Goal: Information Seeking & Learning: Learn about a topic

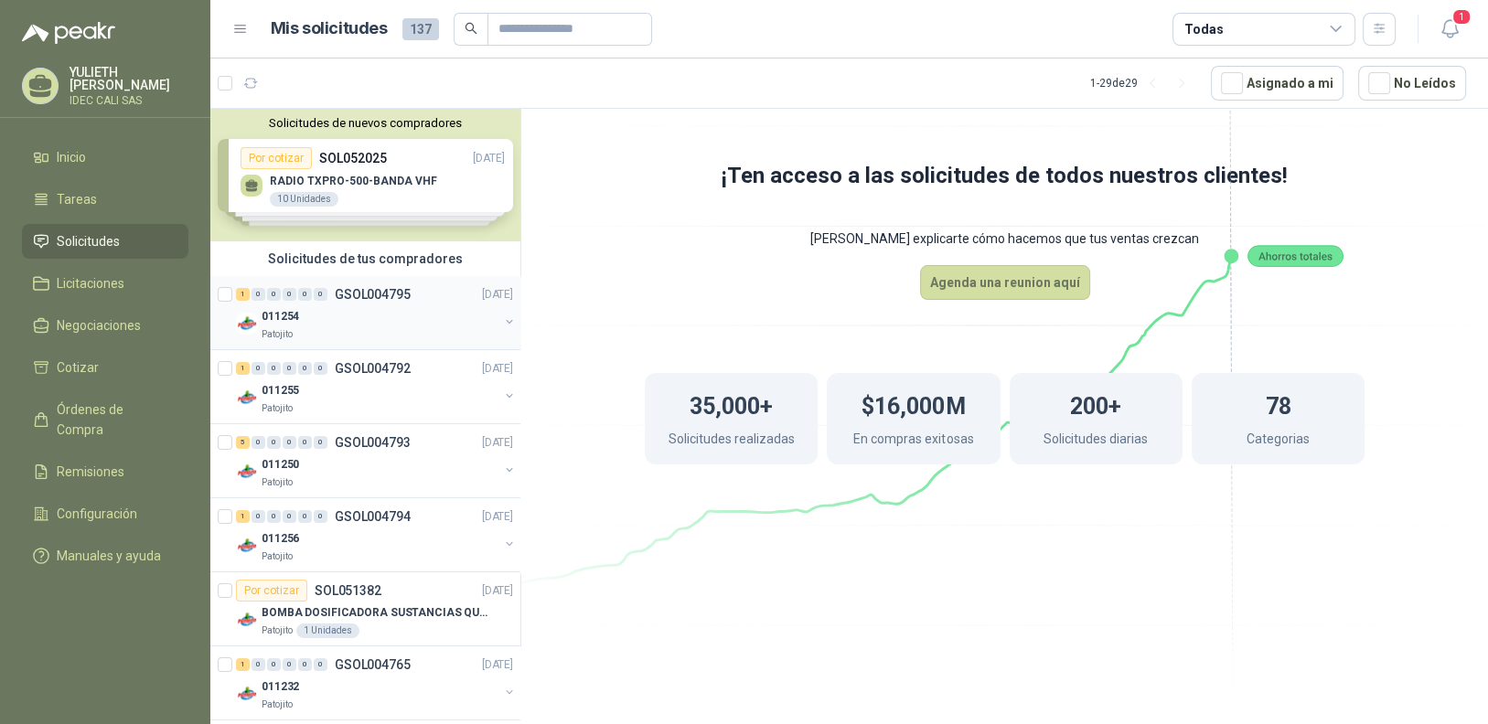
click at [395, 321] on div "011254" at bounding box center [380, 316] width 237 height 22
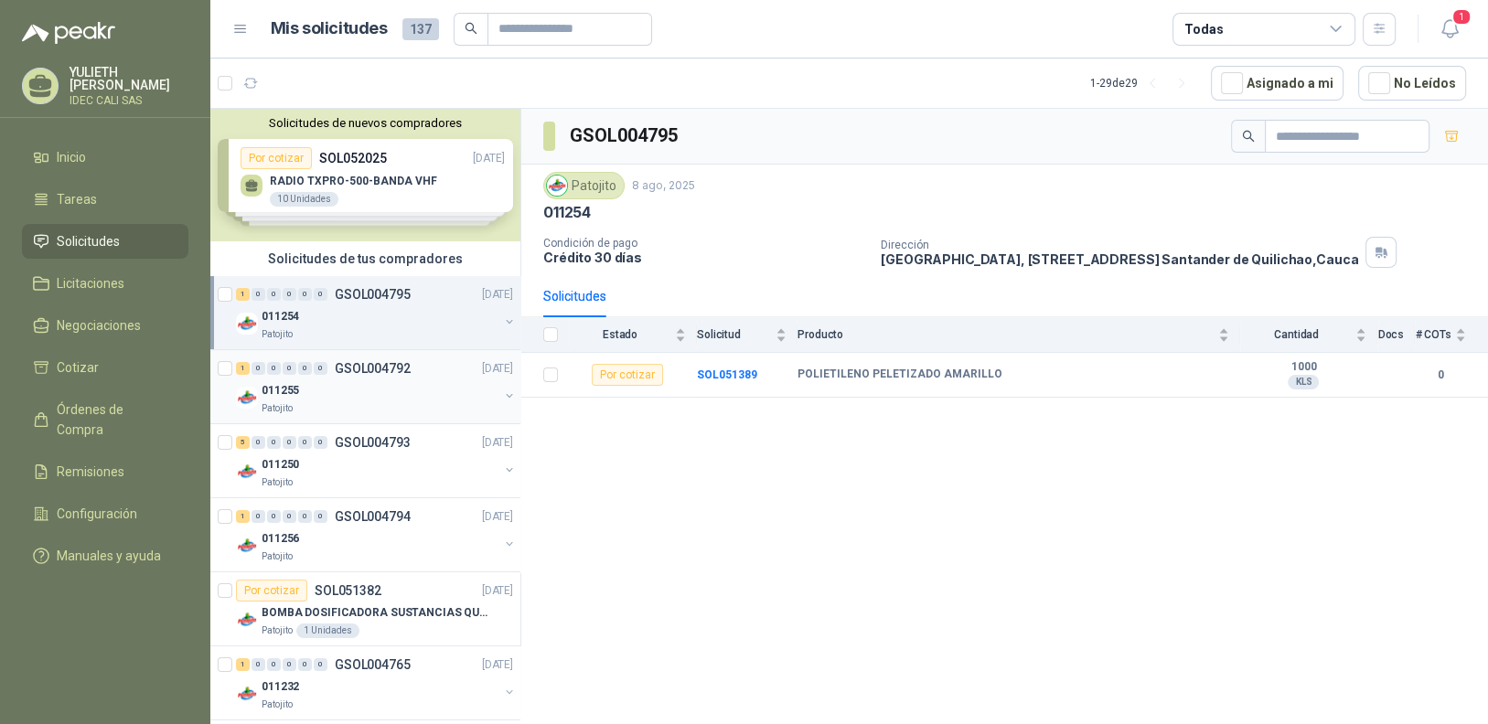
click at [350, 397] on div "011255" at bounding box center [380, 391] width 237 height 22
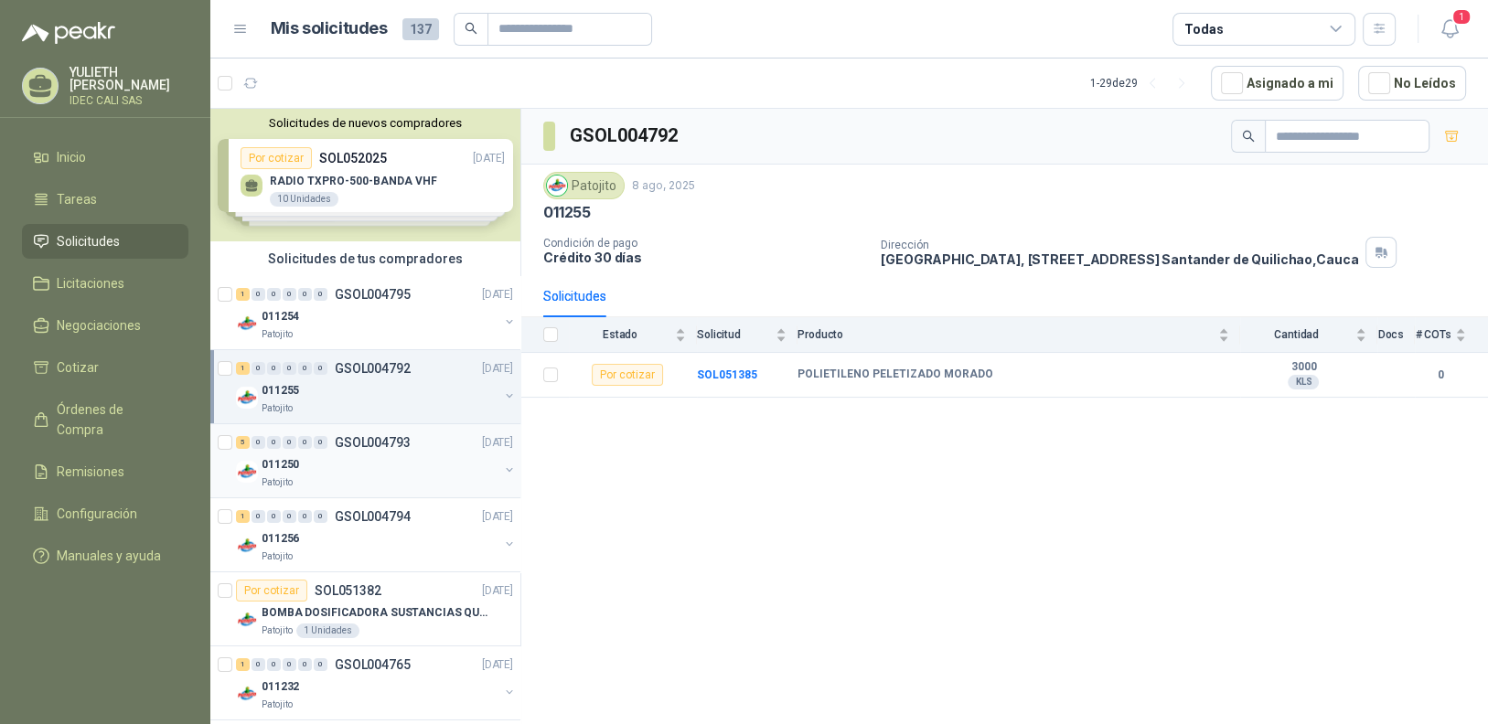
click at [354, 456] on div "011250" at bounding box center [380, 465] width 237 height 22
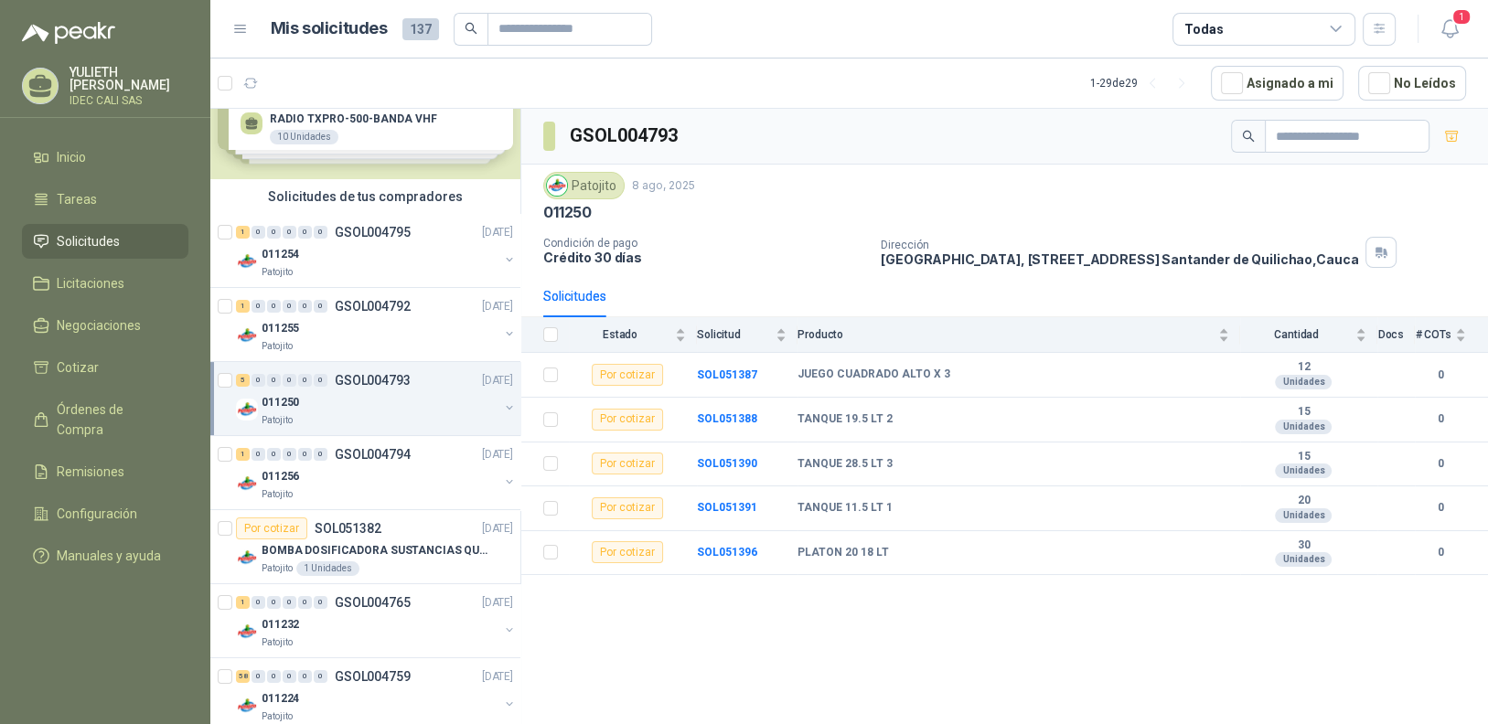
scroll to position [91, 0]
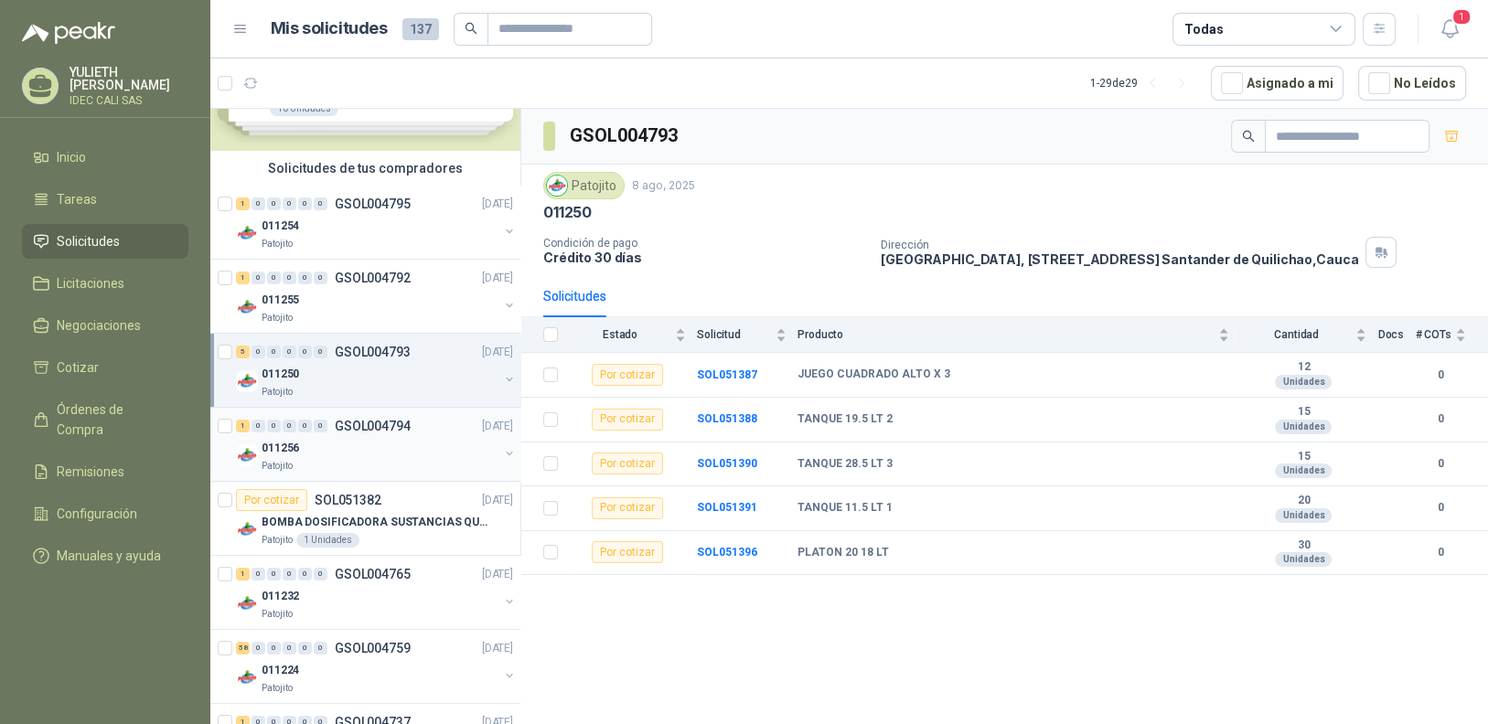
click at [358, 459] on div "Patojito" at bounding box center [380, 466] width 237 height 15
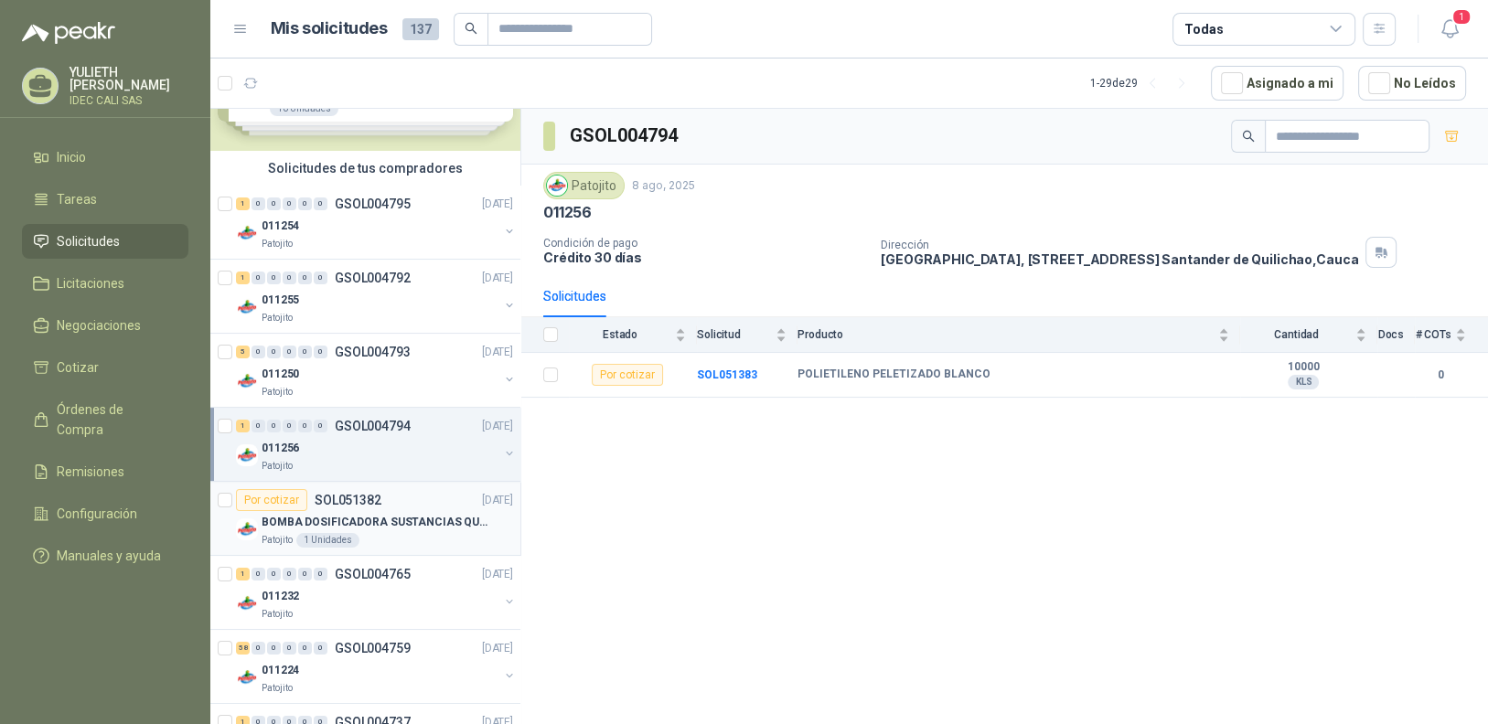
click at [402, 545] on article "Por cotizar SOL051382 [DATE] BOMBA DOSIFICADORA SUSTANCIAS QUIMICAS Patojito 1 …" at bounding box center [365, 519] width 310 height 74
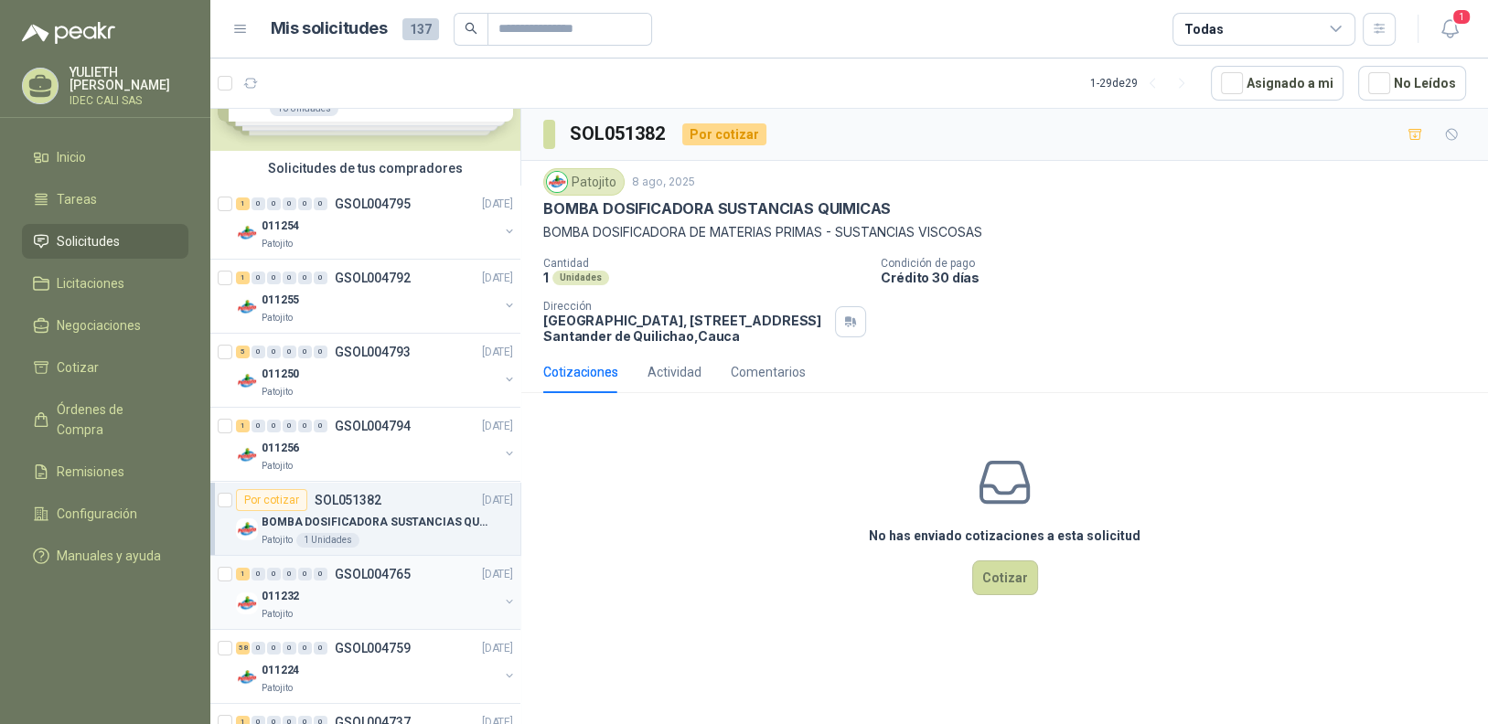
click at [390, 601] on div "011232" at bounding box center [380, 596] width 237 height 22
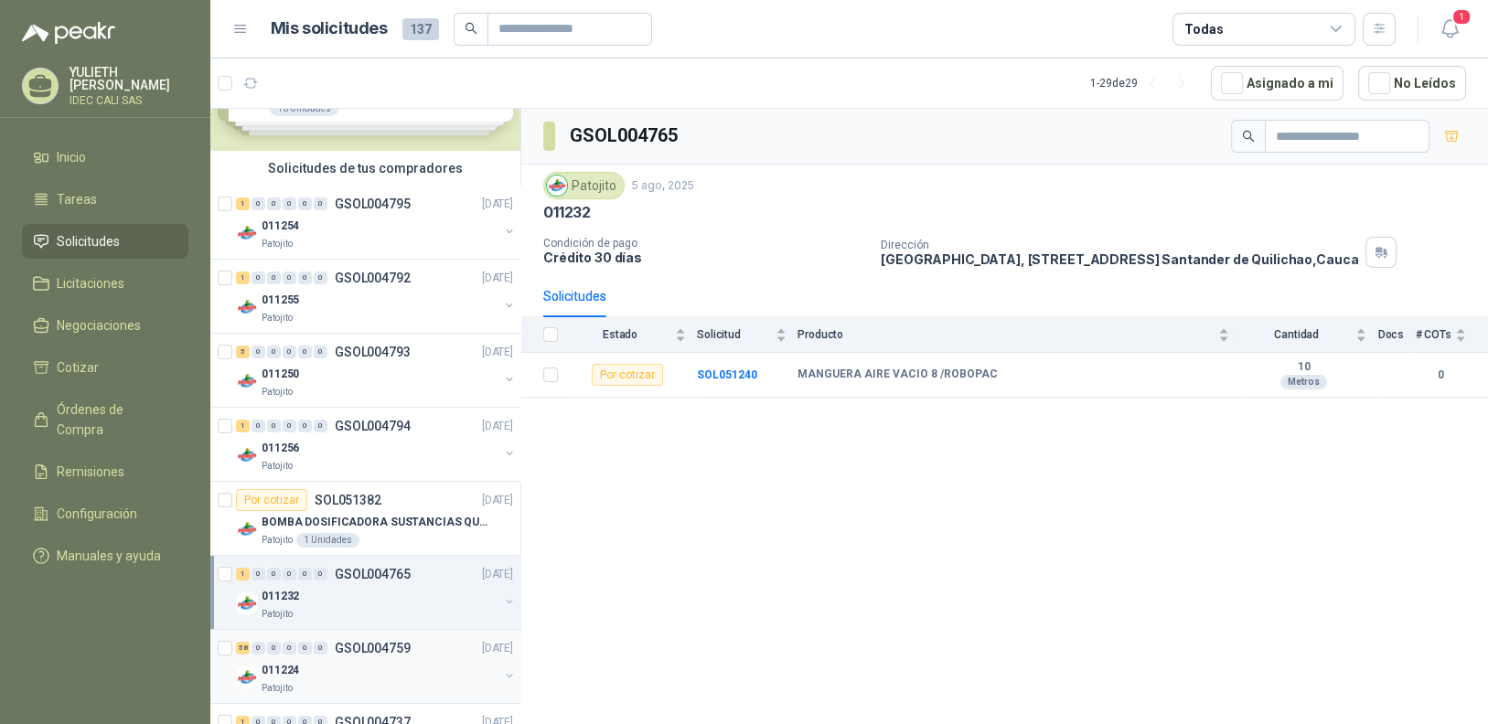
click at [386, 668] on div "011224" at bounding box center [380, 670] width 237 height 22
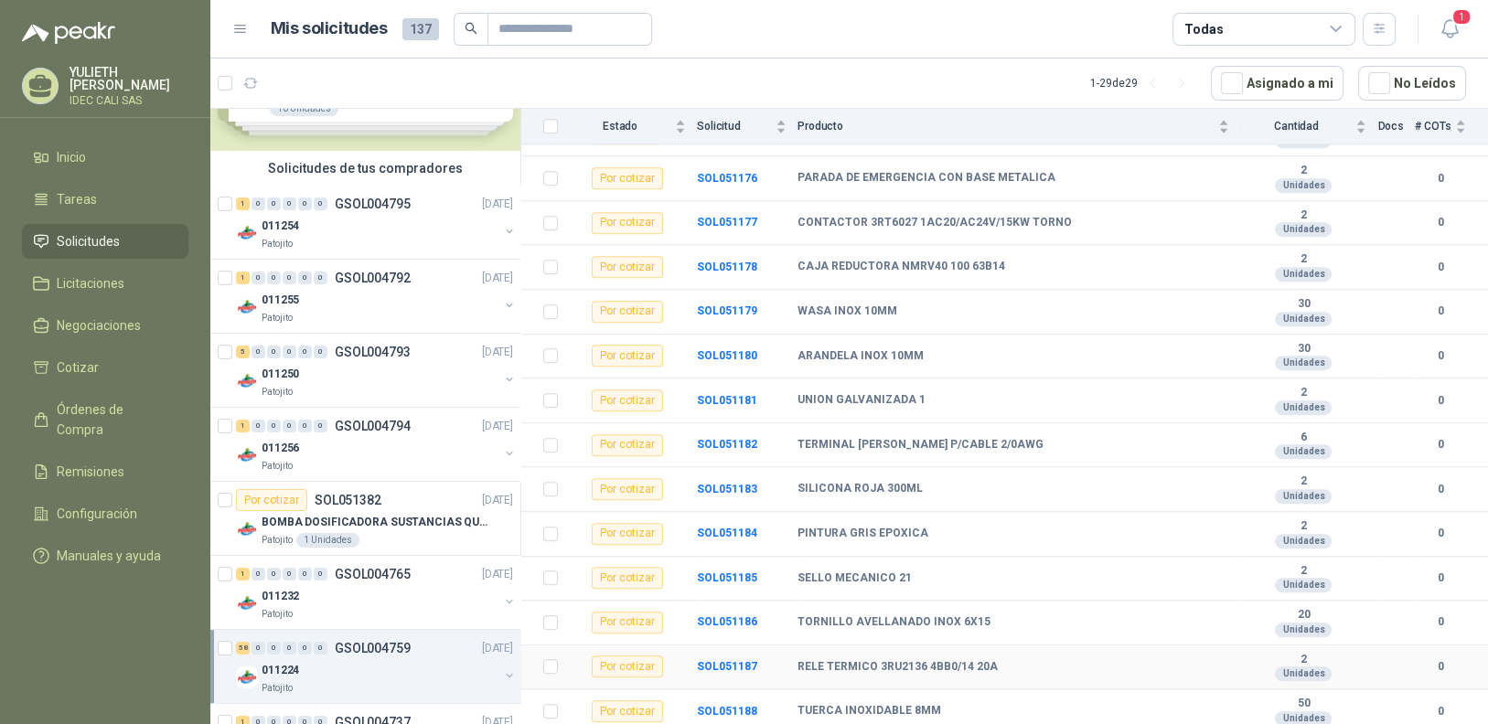
scroll to position [1279, 0]
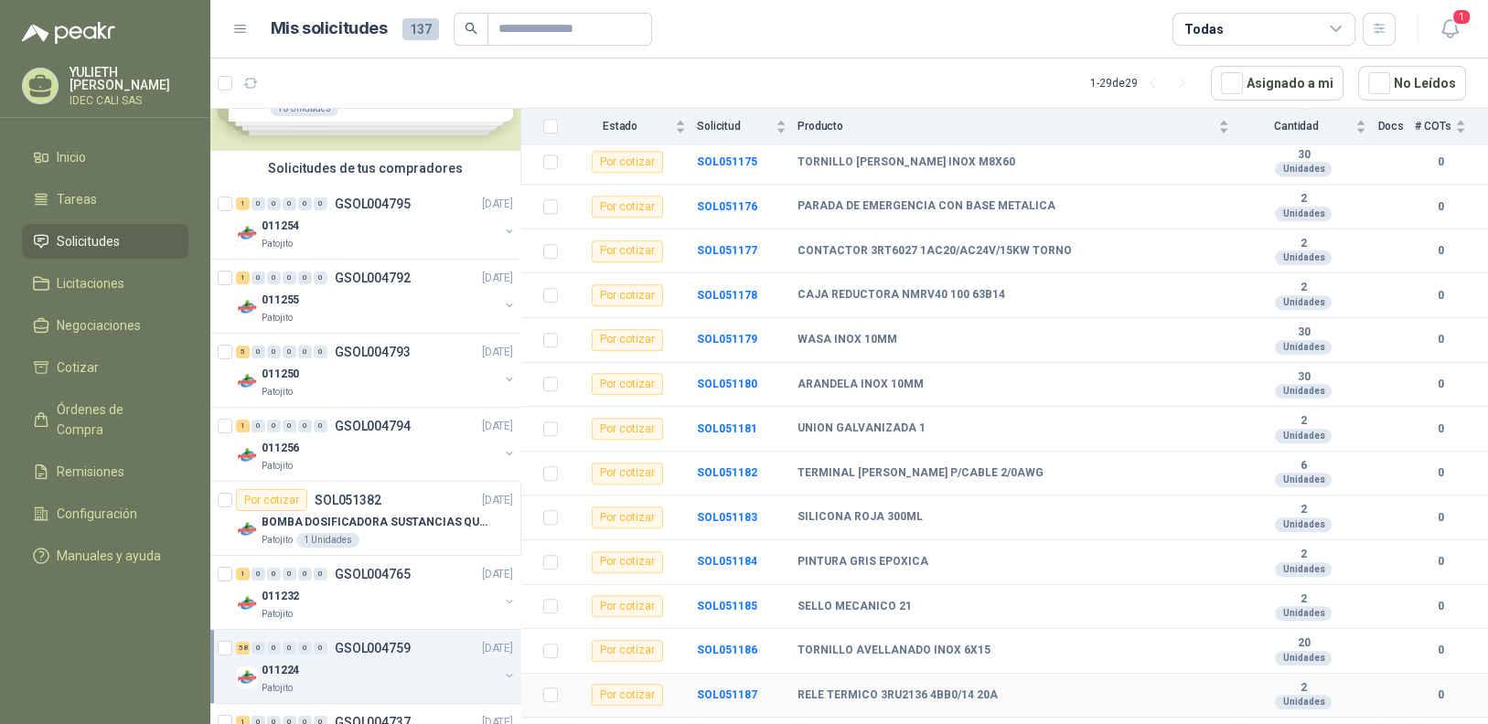
click at [1086, 690] on td "RELE TERMICO 3RU2136 4BB0/14 20A" at bounding box center [1018, 696] width 443 height 45
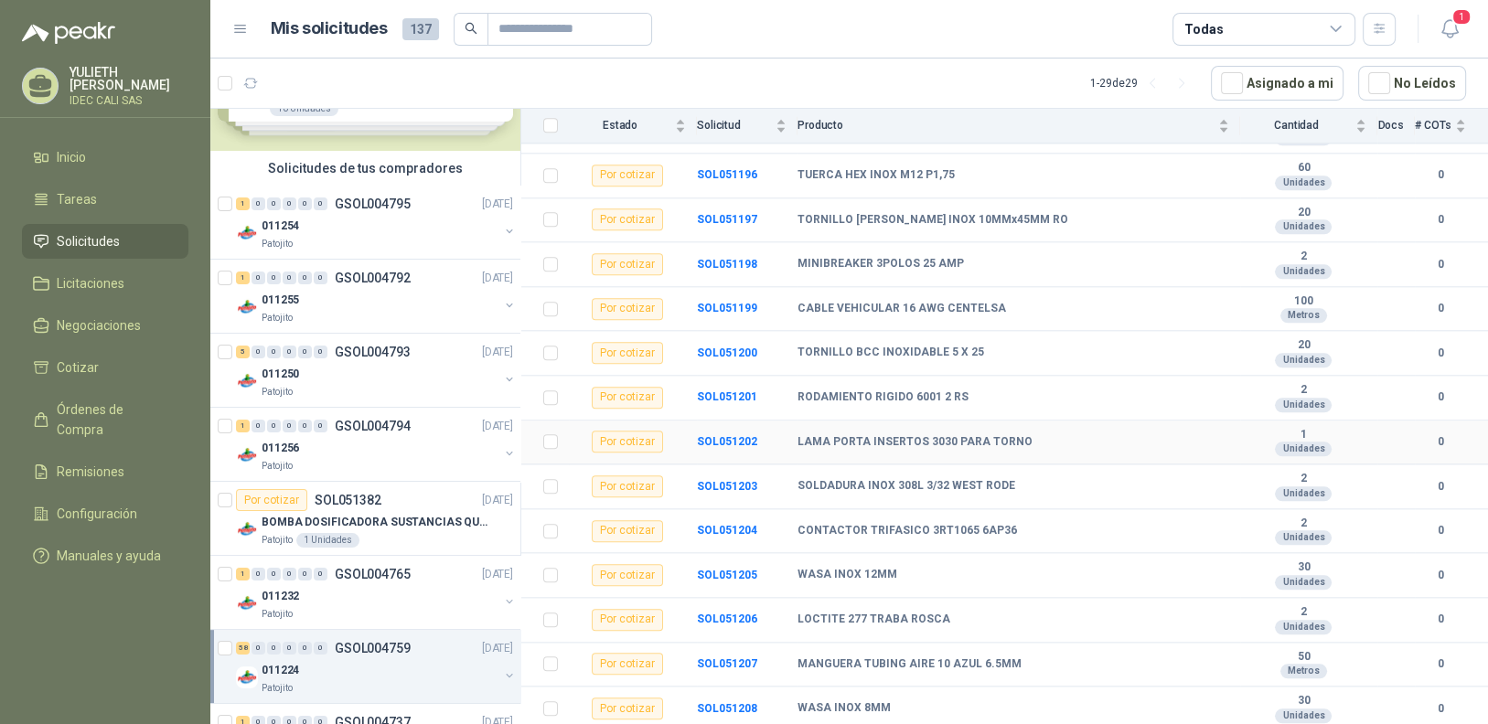
scroll to position [2208, 0]
